Goal: Task Accomplishment & Management: Complete application form

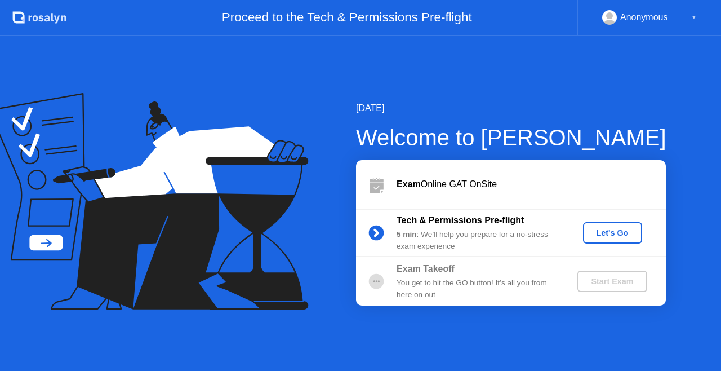
click at [613, 229] on div "Let's Go" at bounding box center [613, 232] width 50 height 9
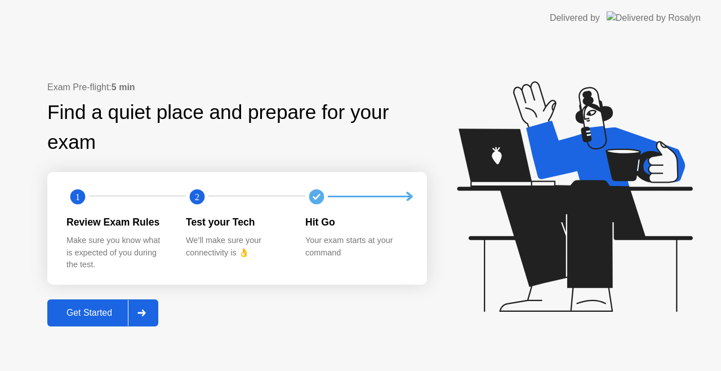
click at [101, 313] on div "Get Started" at bounding box center [89, 313] width 77 height 10
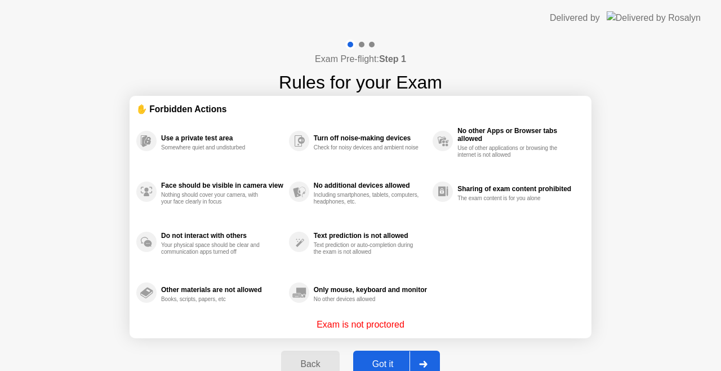
click at [382, 364] on div "Got it" at bounding box center [383, 364] width 53 height 10
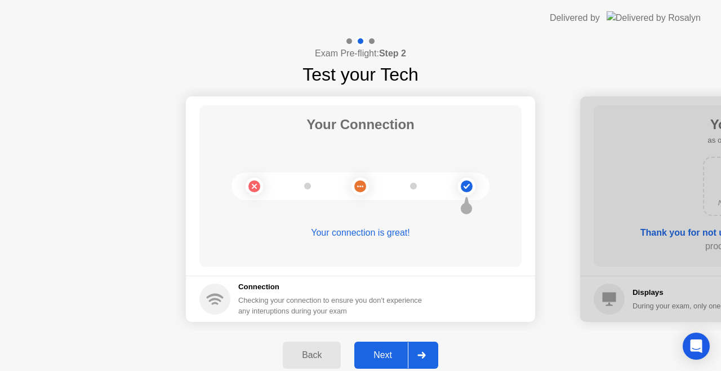
click at [382, 364] on button "Next" at bounding box center [396, 354] width 84 height 27
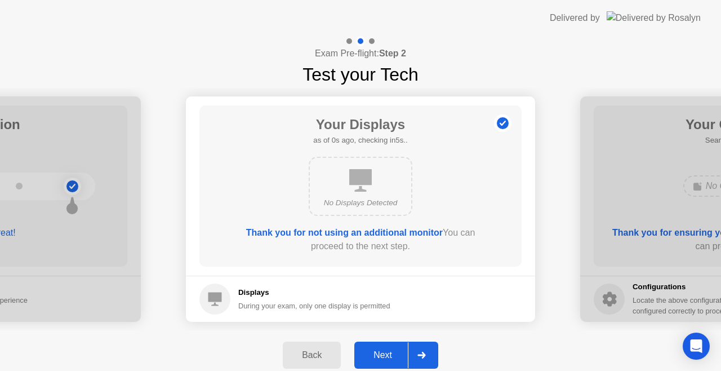
click at [382, 364] on button "Next" at bounding box center [396, 354] width 84 height 27
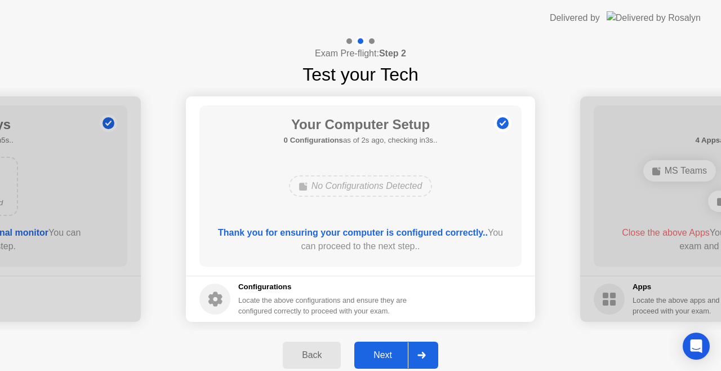
click at [380, 357] on div "Next" at bounding box center [383, 355] width 50 height 10
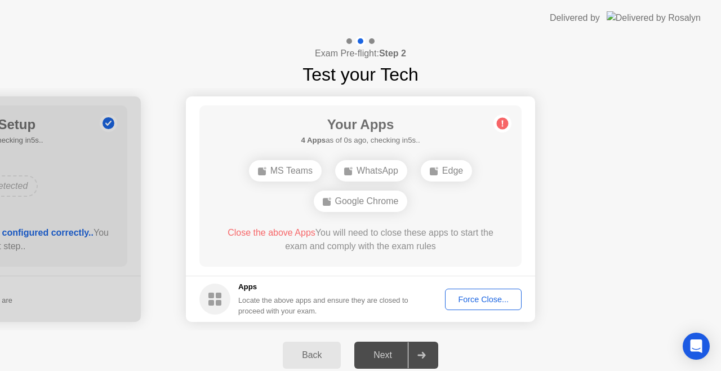
click at [470, 304] on div "Force Close..." at bounding box center [483, 299] width 69 height 9
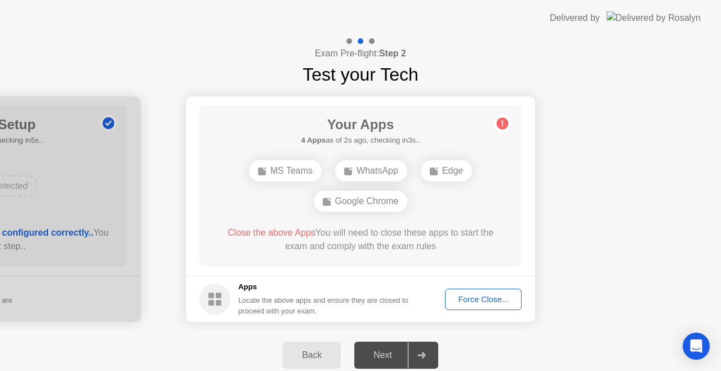
click at [464, 297] on div "Force Close..." at bounding box center [483, 299] width 69 height 9
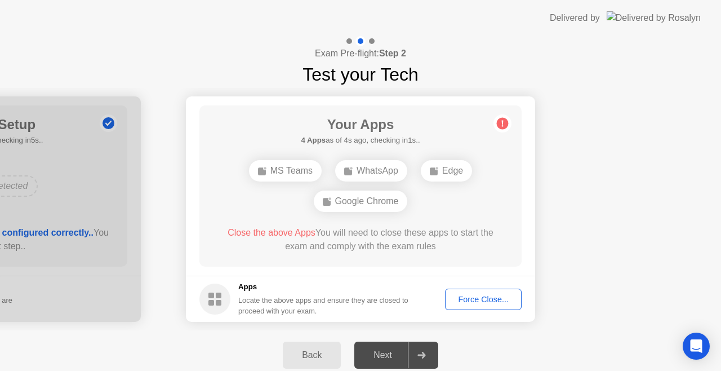
click at [464, 292] on button "Force Close..." at bounding box center [483, 298] width 77 height 21
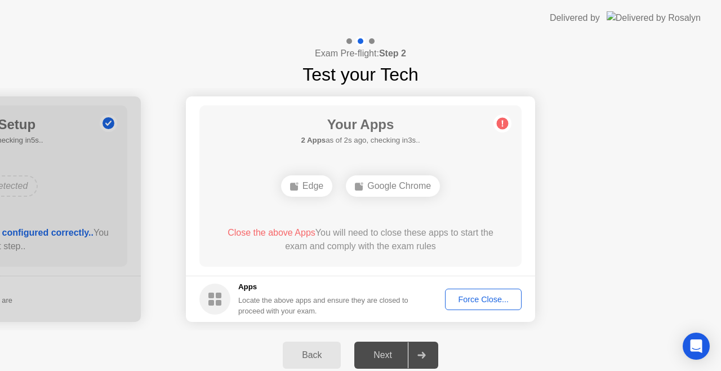
click at [492, 295] on div "Force Close..." at bounding box center [483, 299] width 69 height 9
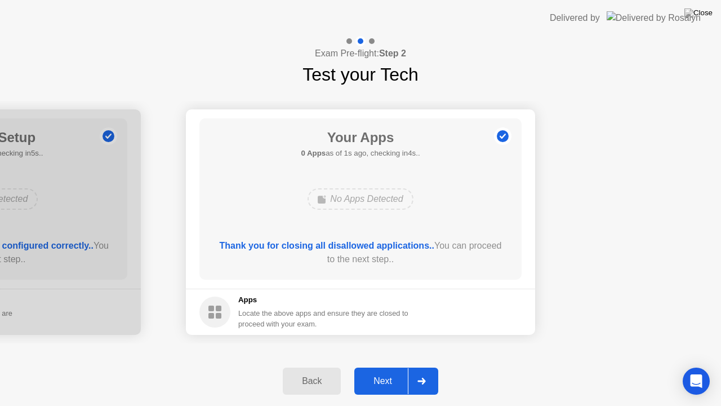
click at [384, 370] on div "Next" at bounding box center [383, 381] width 50 height 10
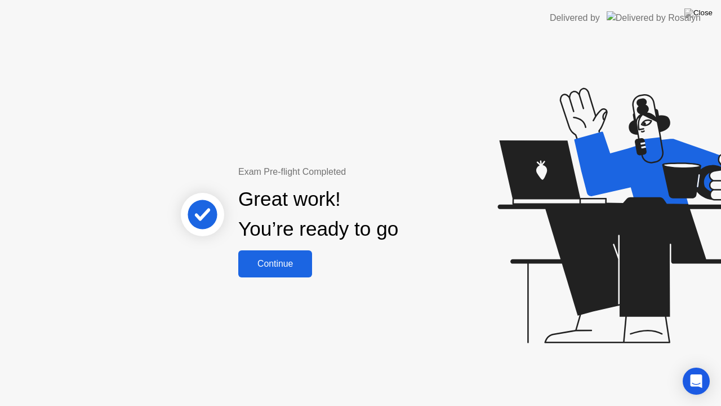
click at [288, 268] on div "Continue" at bounding box center [275, 264] width 67 height 10
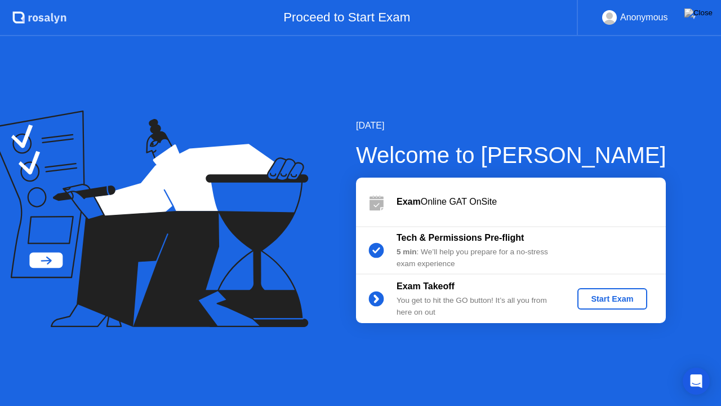
click at [641, 296] on div "Start Exam" at bounding box center [612, 298] width 60 height 9
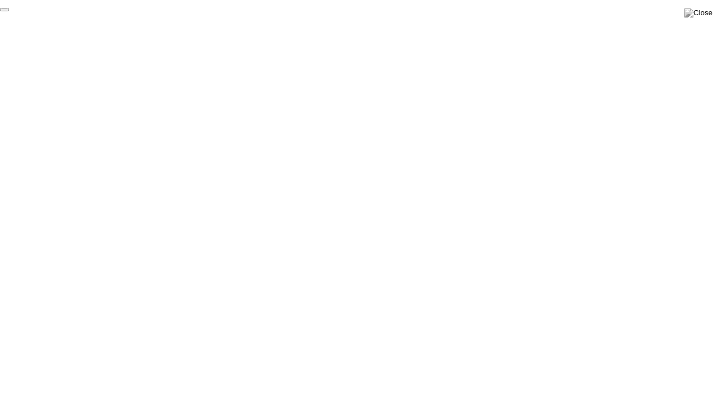
click at [9, 11] on button "End Proctoring Session" at bounding box center [4, 9] width 9 height 3
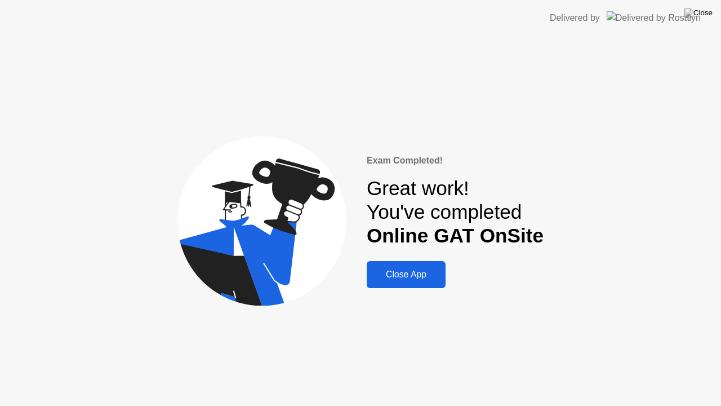
click at [425, 274] on div "Close App" at bounding box center [406, 274] width 72 height 10
